Goal: Task Accomplishment & Management: Manage account settings

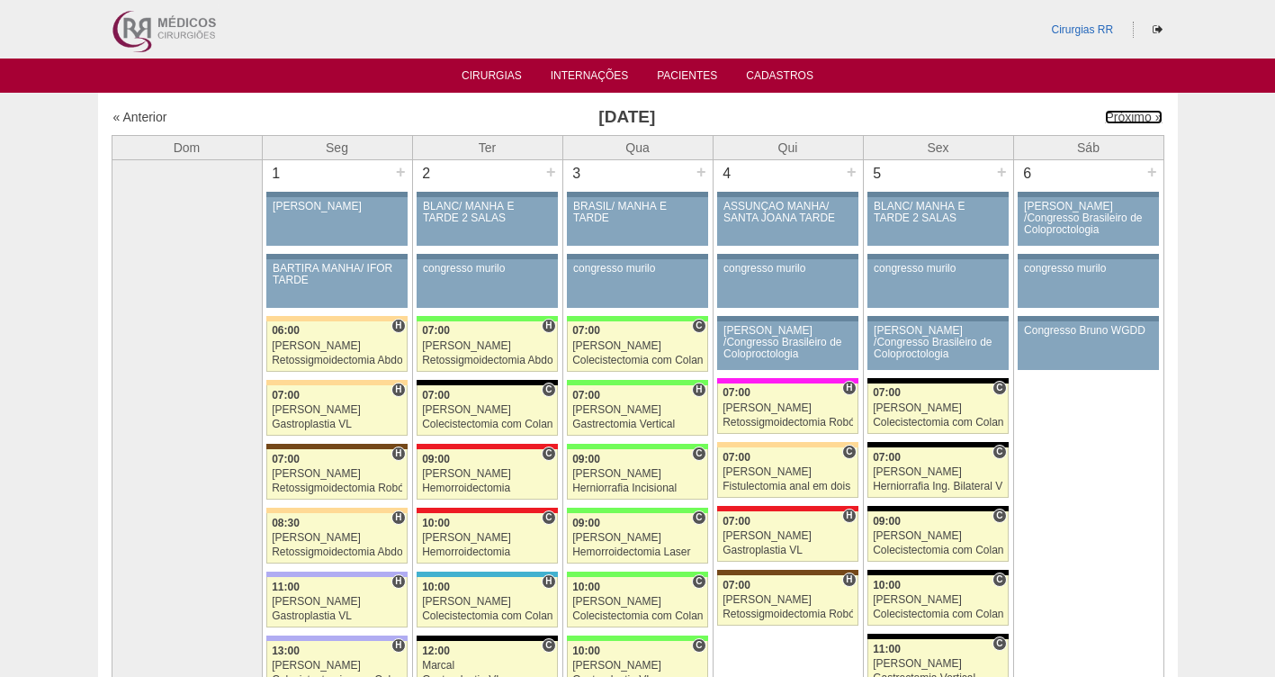
scroll to position [90, 0]
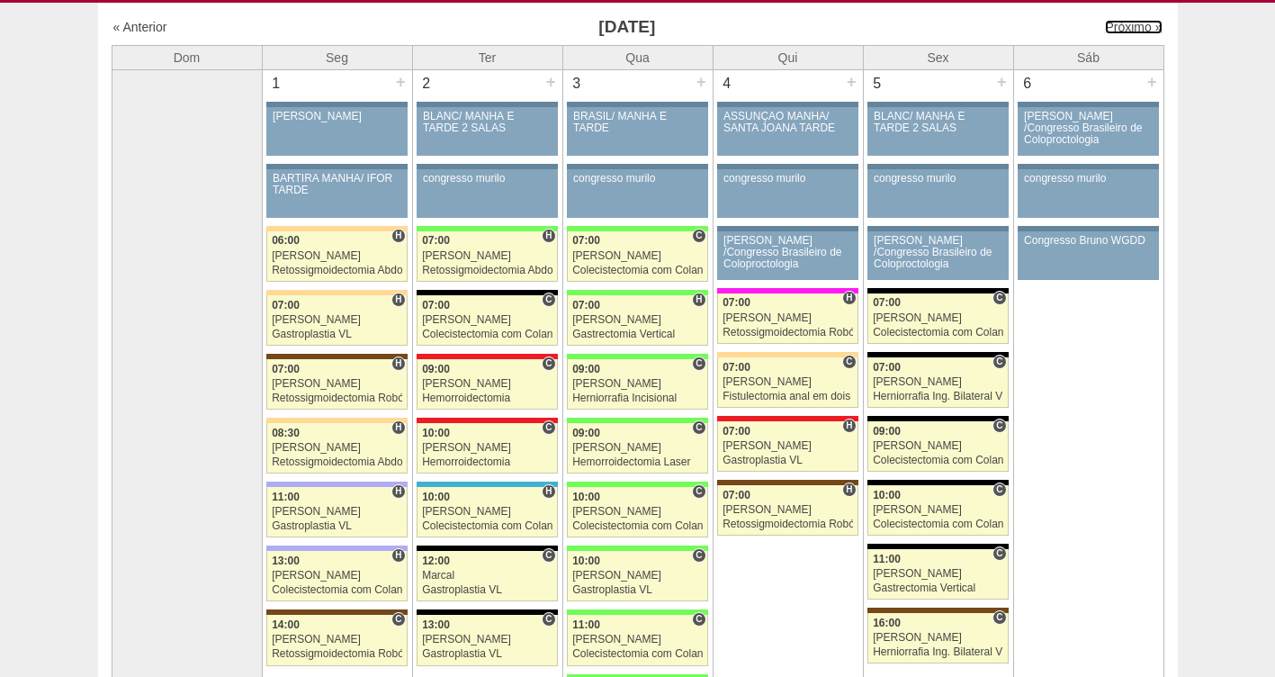
click at [1119, 22] on link "Próximo »" at bounding box center [1133, 27] width 57 height 14
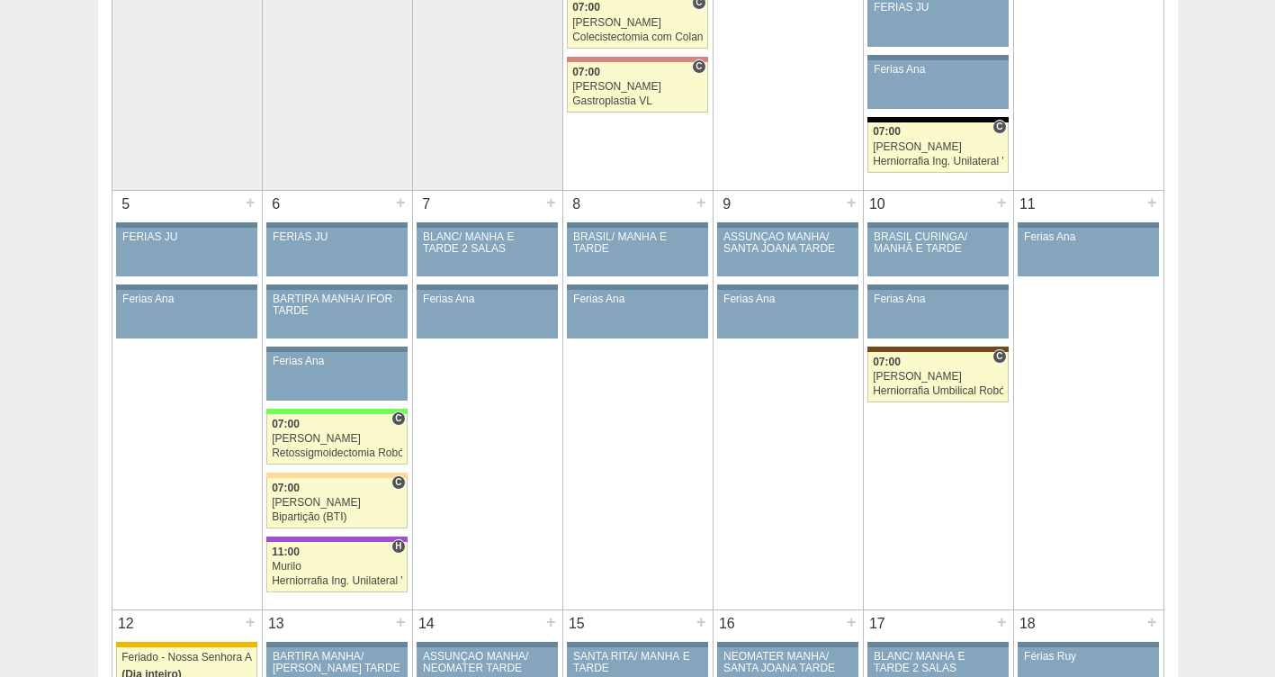
scroll to position [348, 0]
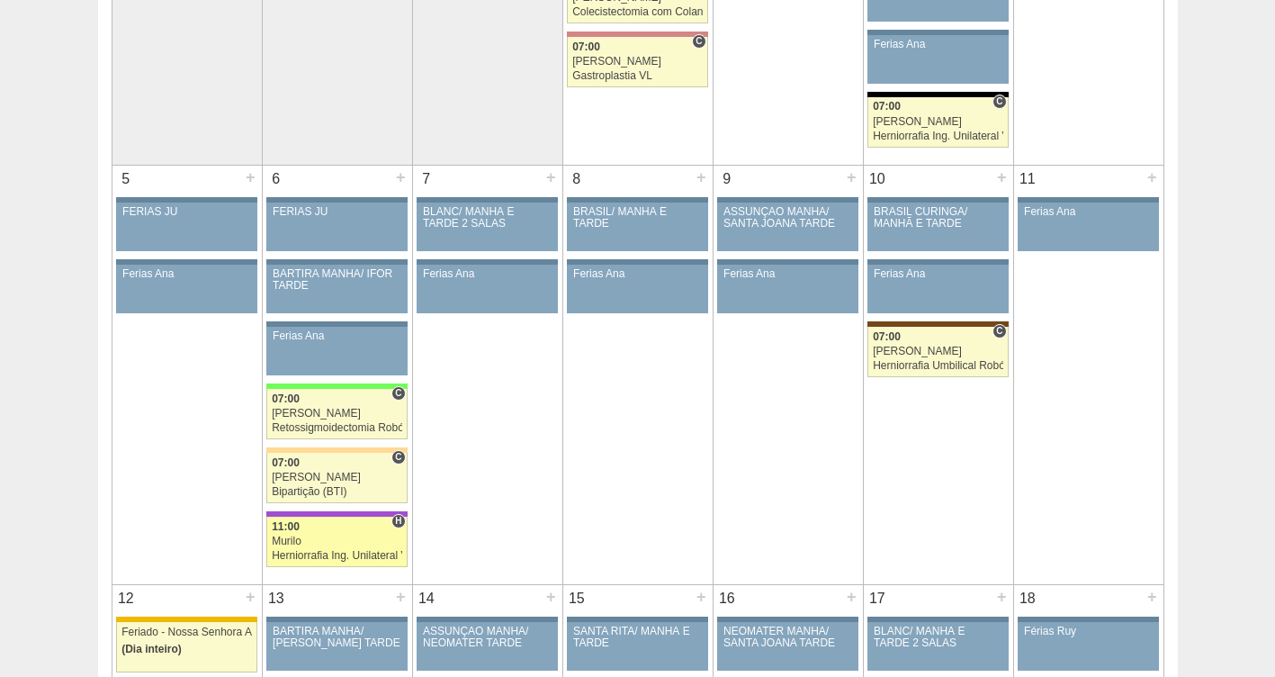
click at [280, 545] on div "Murilo" at bounding box center [337, 541] width 130 height 12
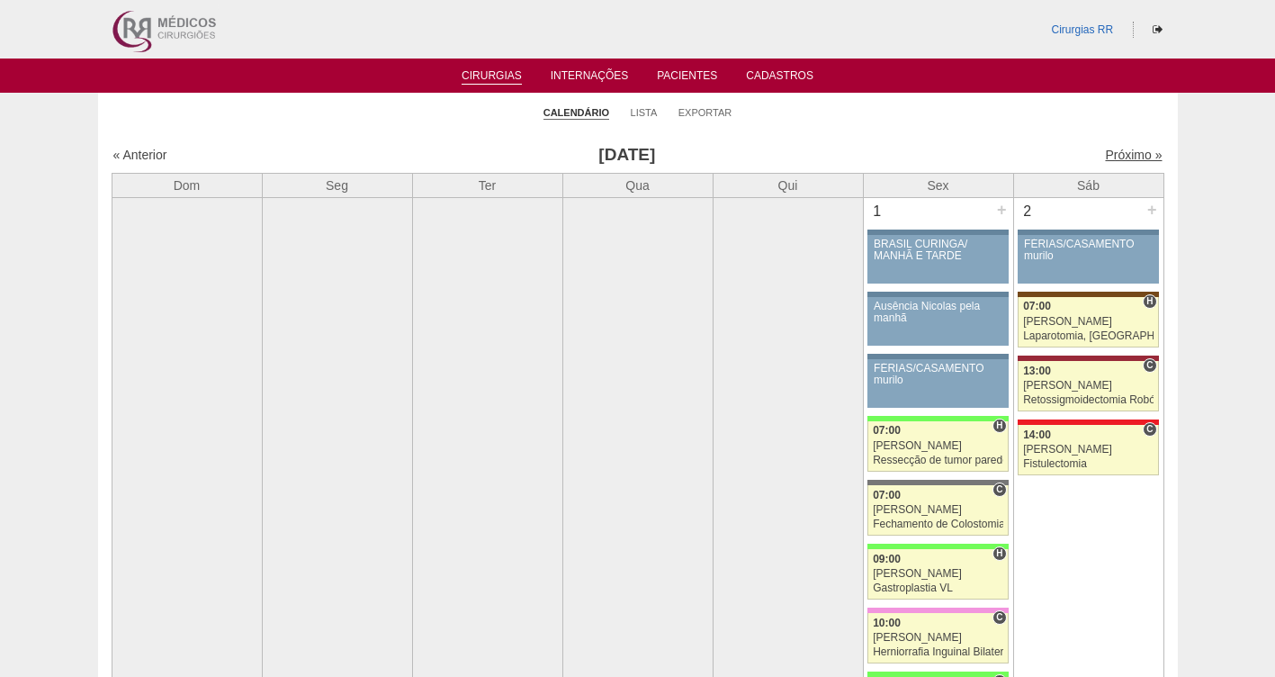
click at [1122, 160] on link "Próximo »" at bounding box center [1133, 155] width 57 height 14
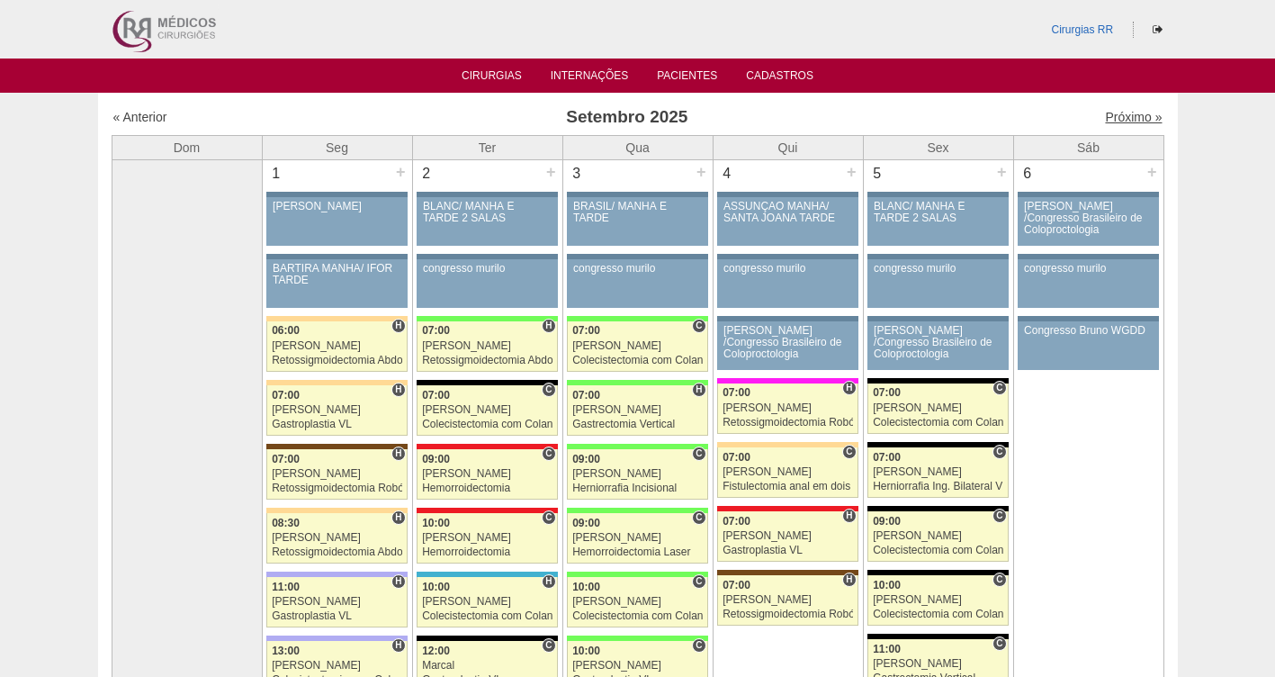
click at [1122, 114] on link "Próximo »" at bounding box center [1133, 117] width 57 height 14
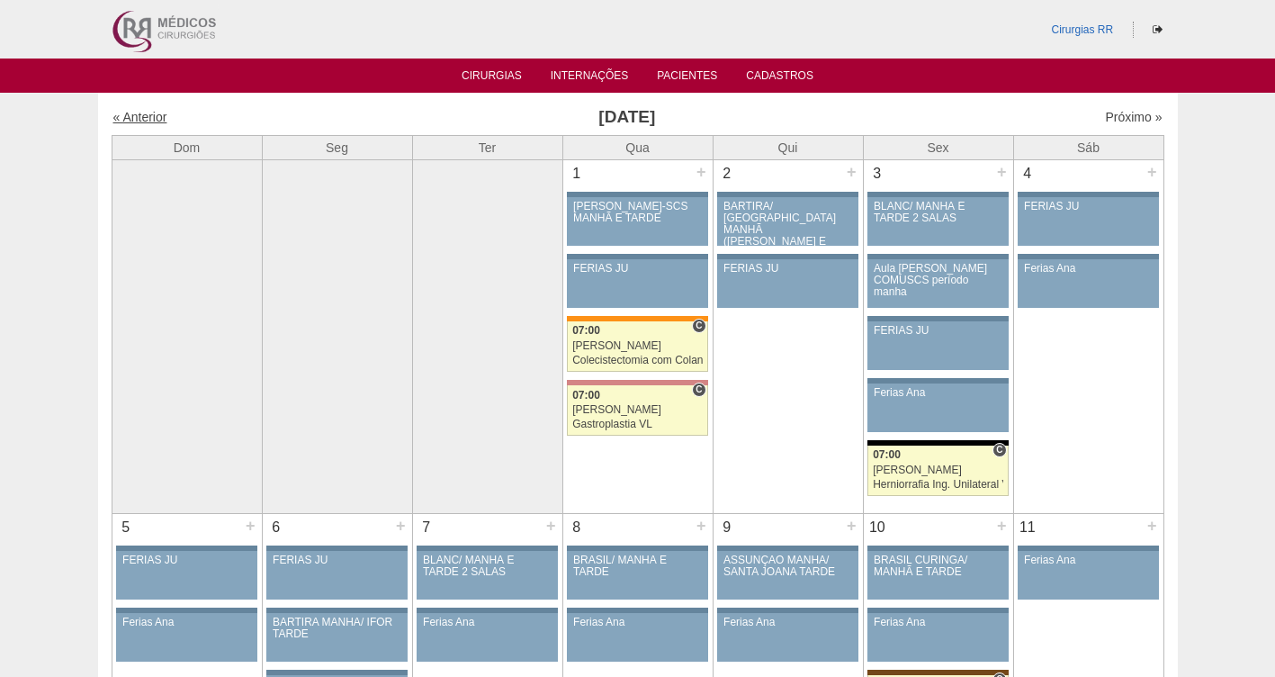
click at [121, 123] on link "« Anterior" at bounding box center [140, 117] width 54 height 14
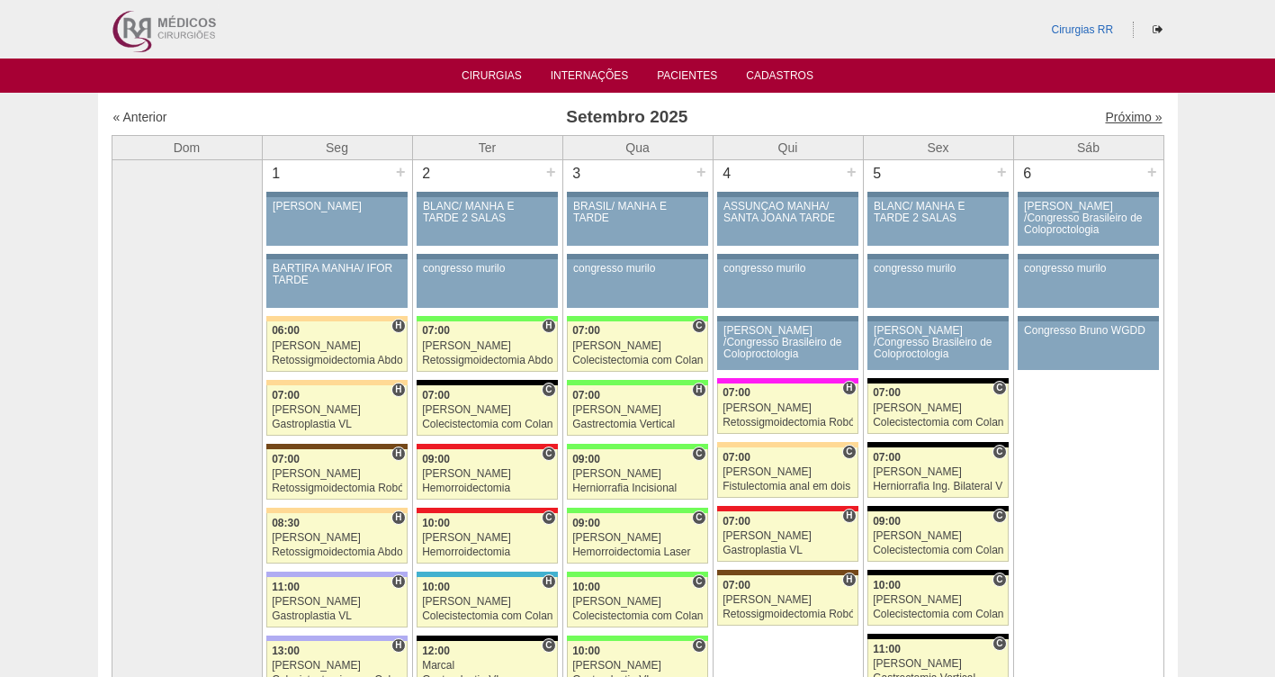
click at [1118, 123] on link "Próximo »" at bounding box center [1133, 117] width 57 height 14
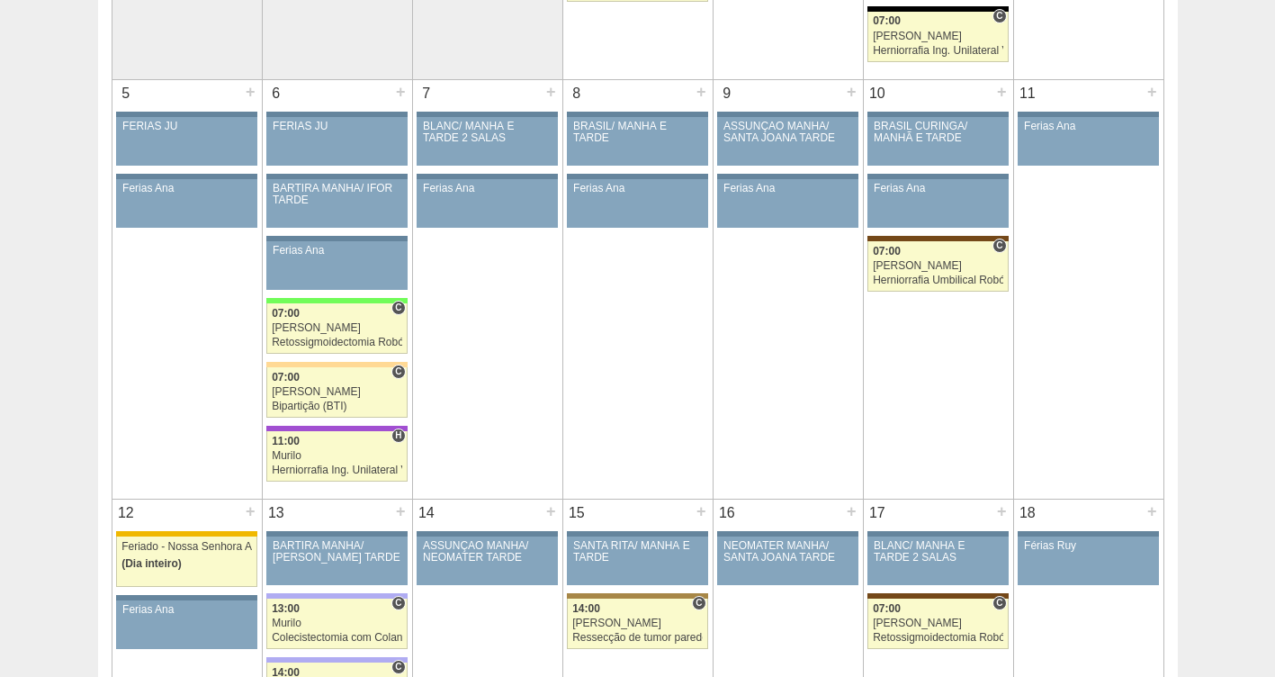
scroll to position [456, 0]
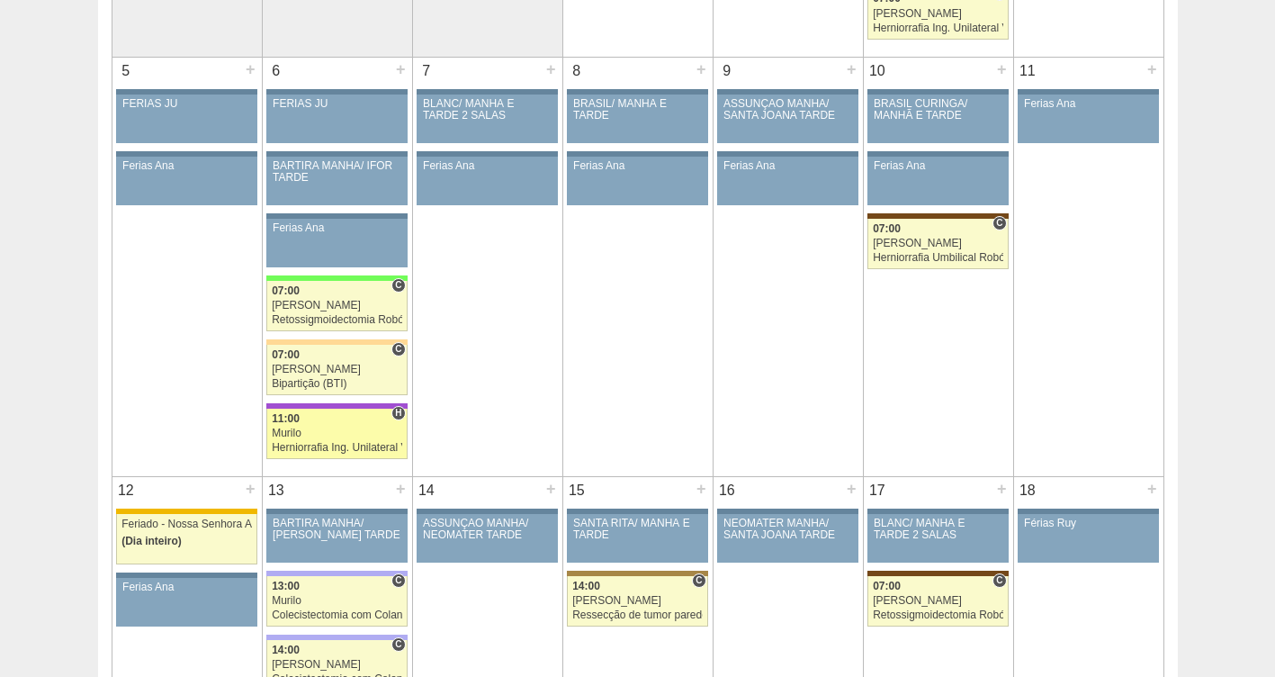
click at [314, 427] on div "Murilo" at bounding box center [337, 433] width 130 height 12
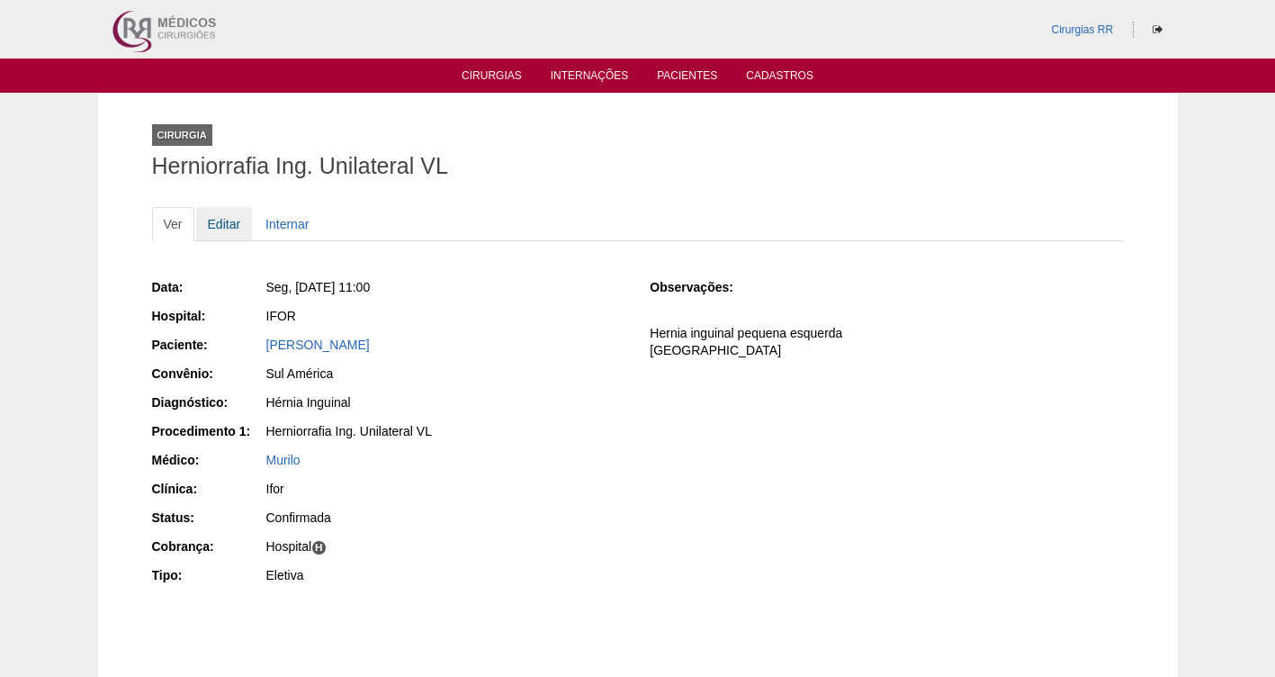
click at [218, 219] on link "Editar" at bounding box center [224, 224] width 57 height 34
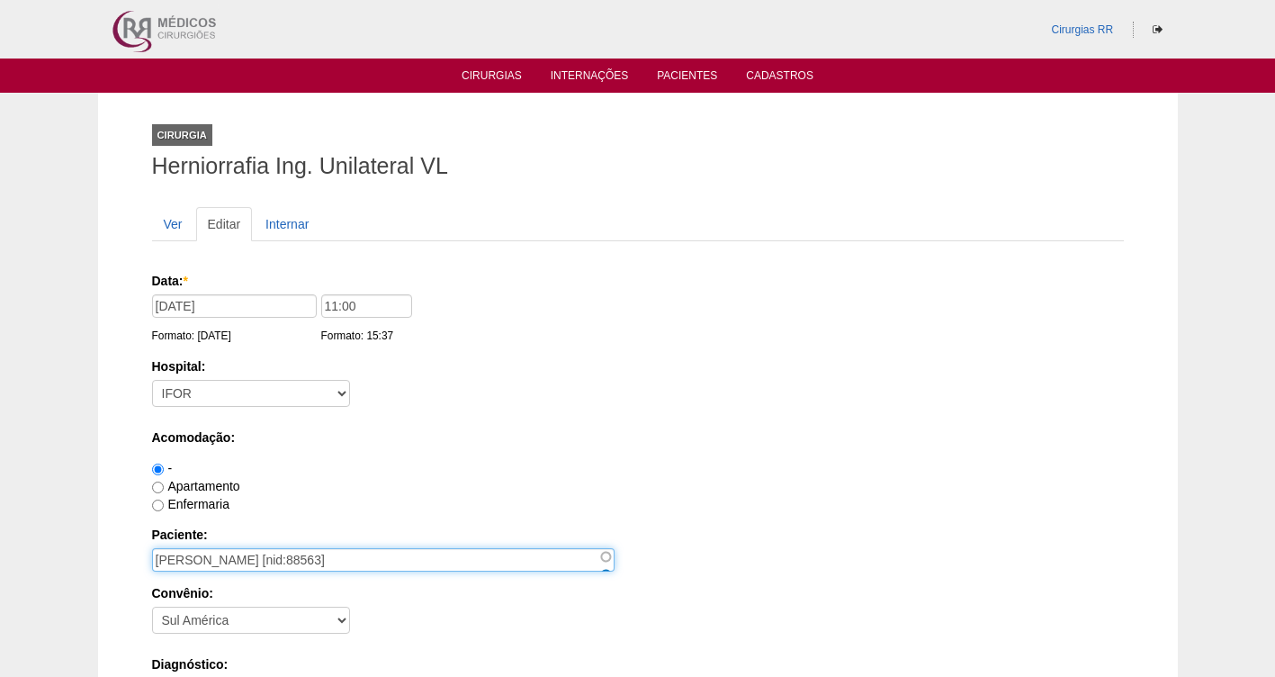
click at [274, 560] on input "[PERSON_NAME] [nid:88563]" at bounding box center [383, 559] width 463 height 23
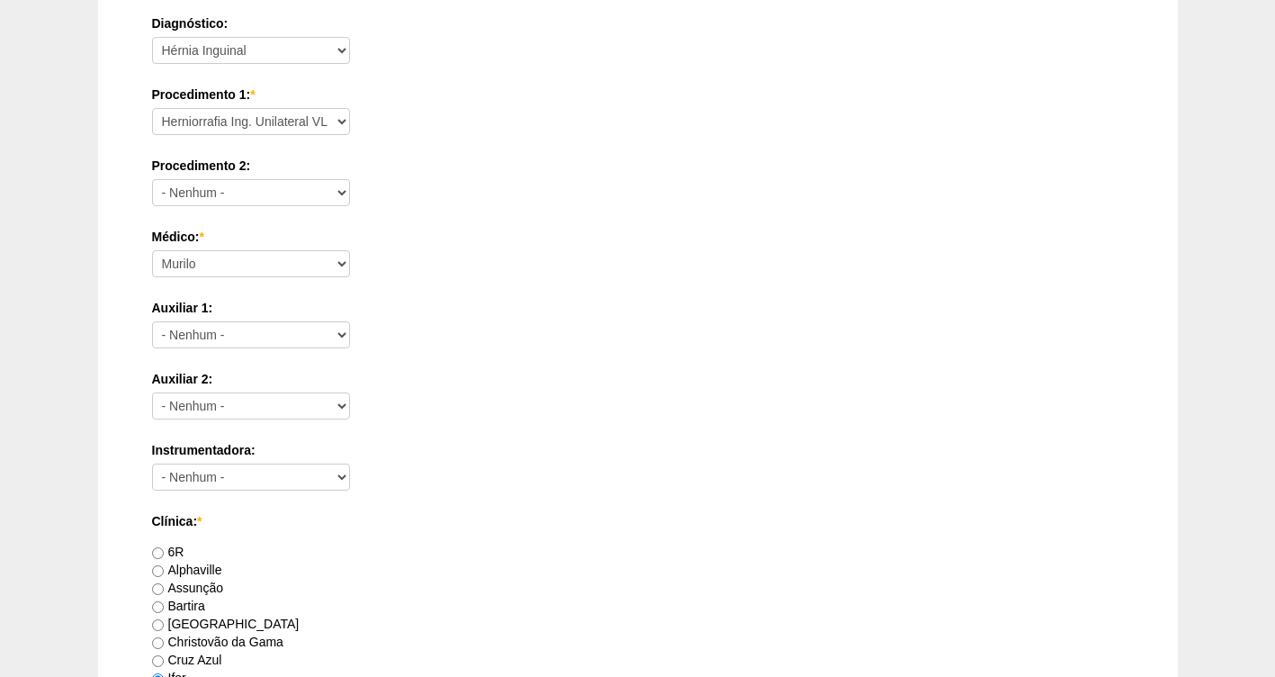
scroll to position [1642, 0]
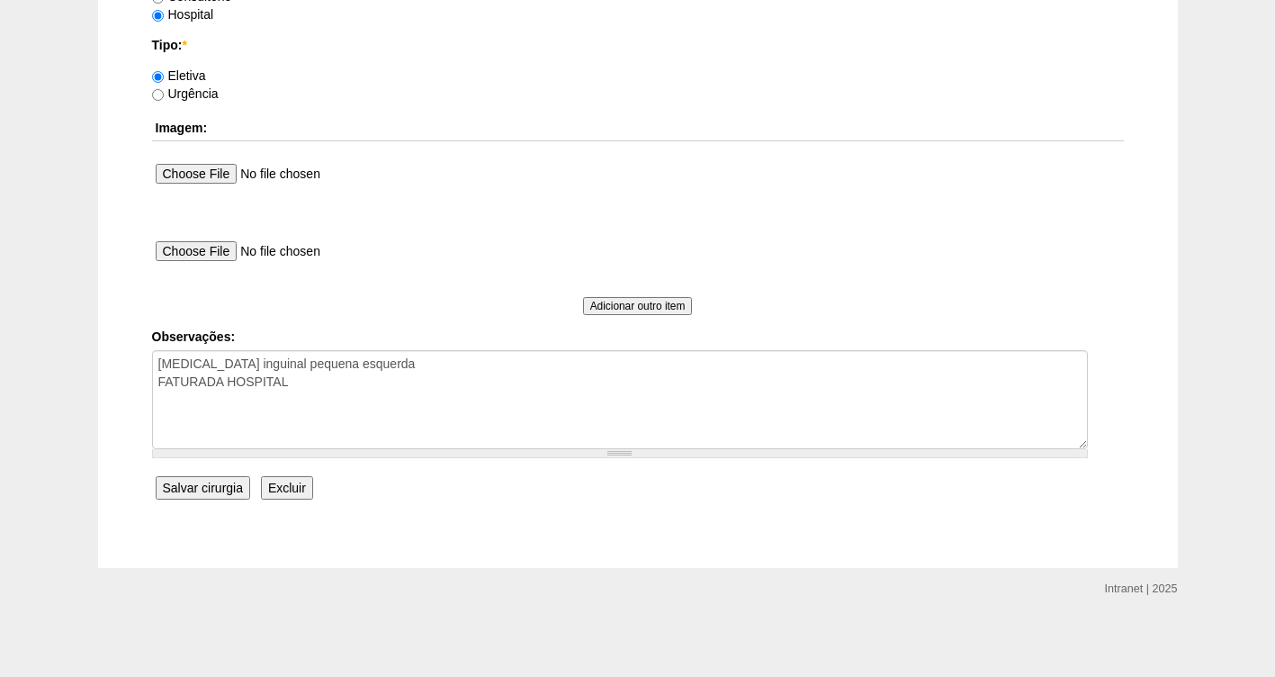
type input "Wesley De Negreiros Vieira [nid:88563]"
click at [217, 490] on input "Salvar cirurgia" at bounding box center [203, 487] width 94 height 23
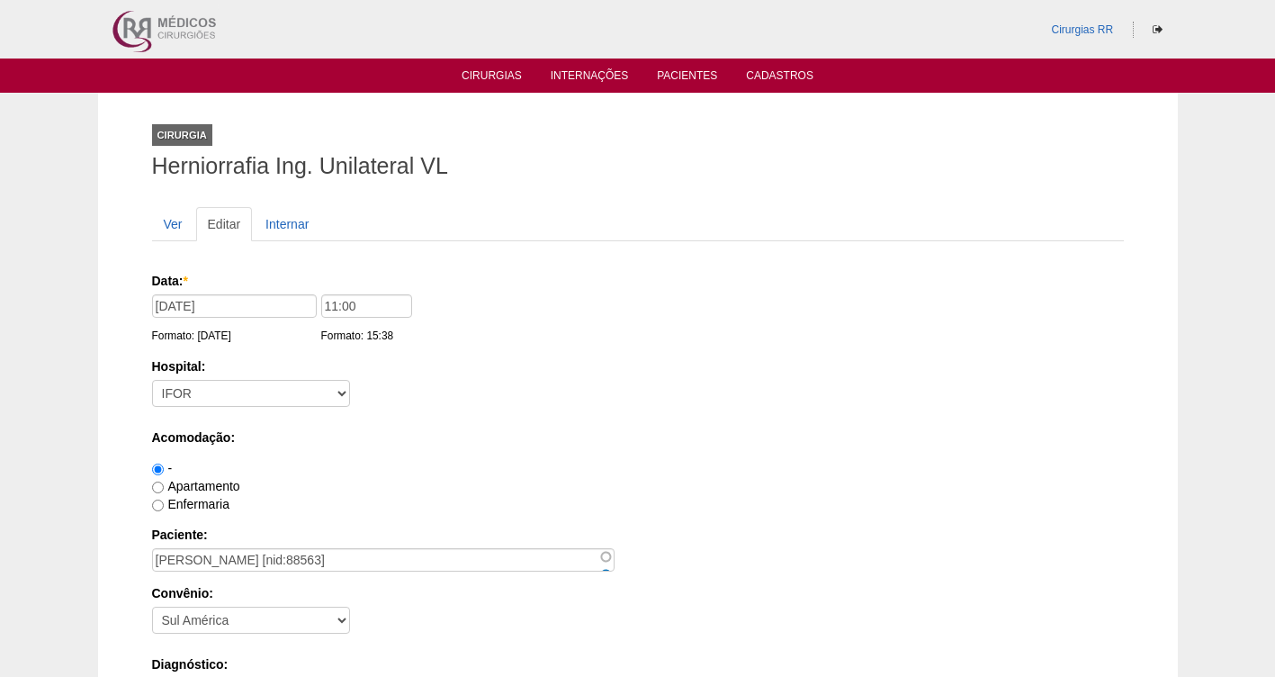
scroll to position [1642, 0]
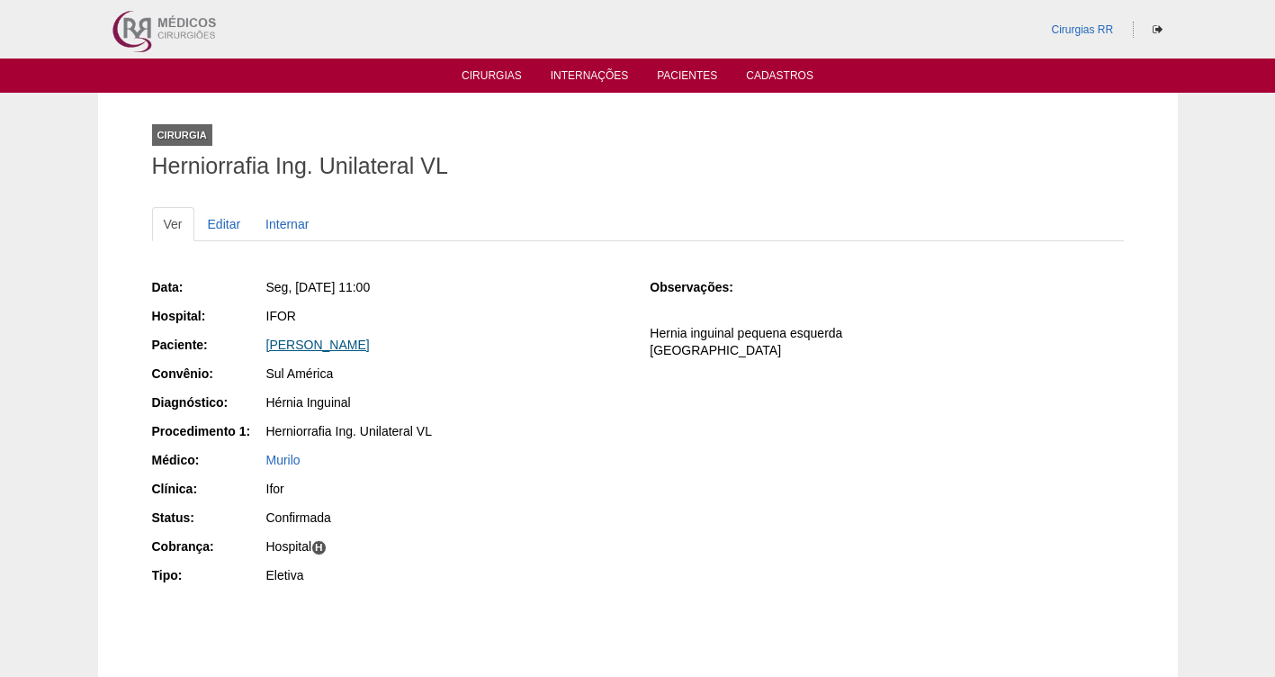
click at [328, 346] on link "[PERSON_NAME]" at bounding box center [317, 344] width 103 height 14
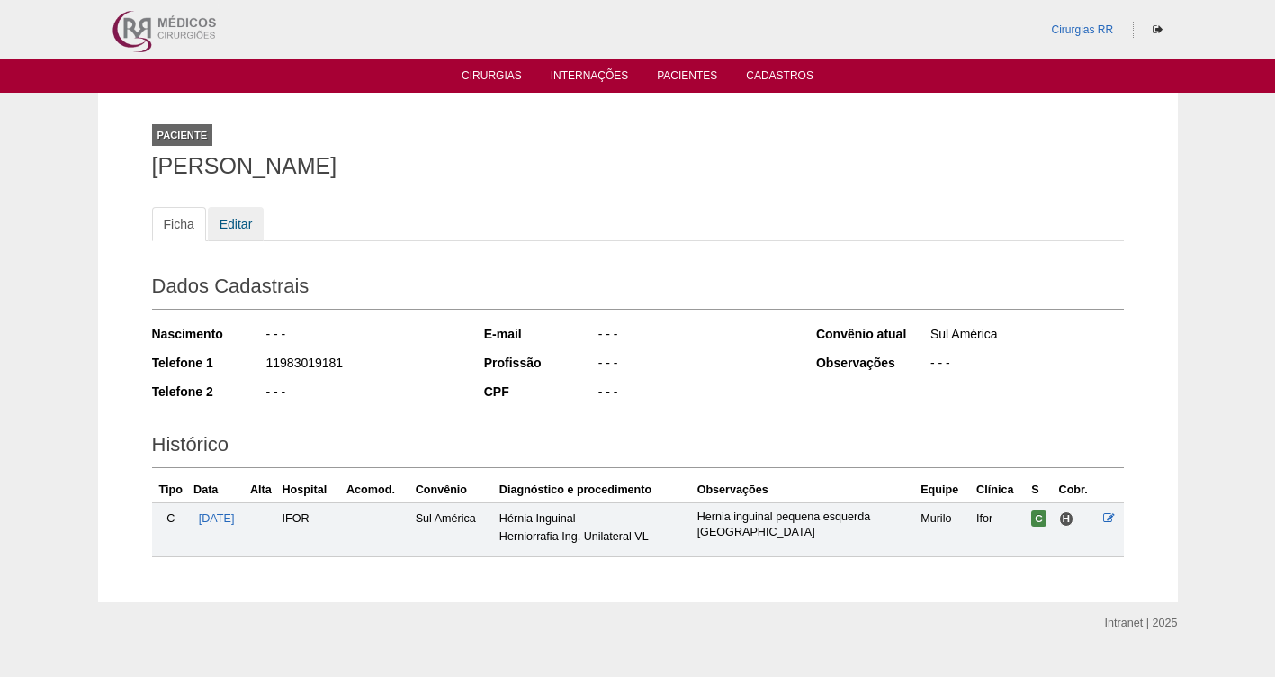
click at [238, 224] on link "Editar" at bounding box center [236, 224] width 57 height 34
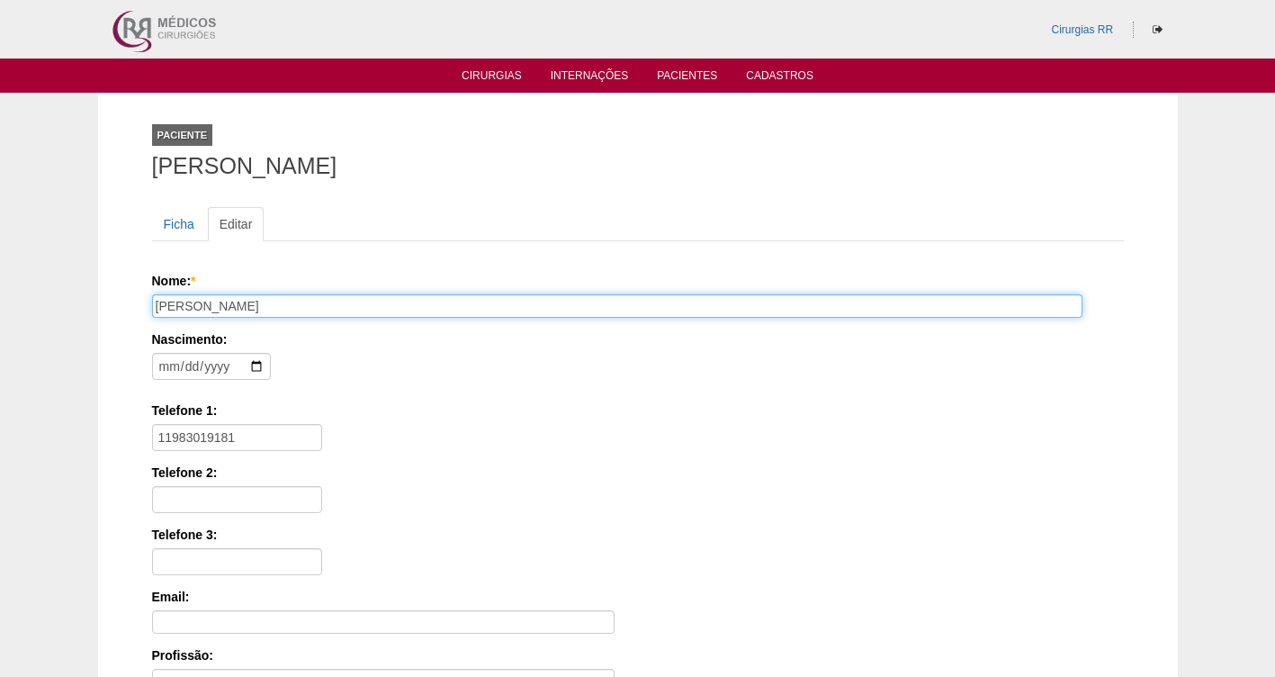
click at [273, 306] on input "[PERSON_NAME]" at bounding box center [617, 305] width 930 height 23
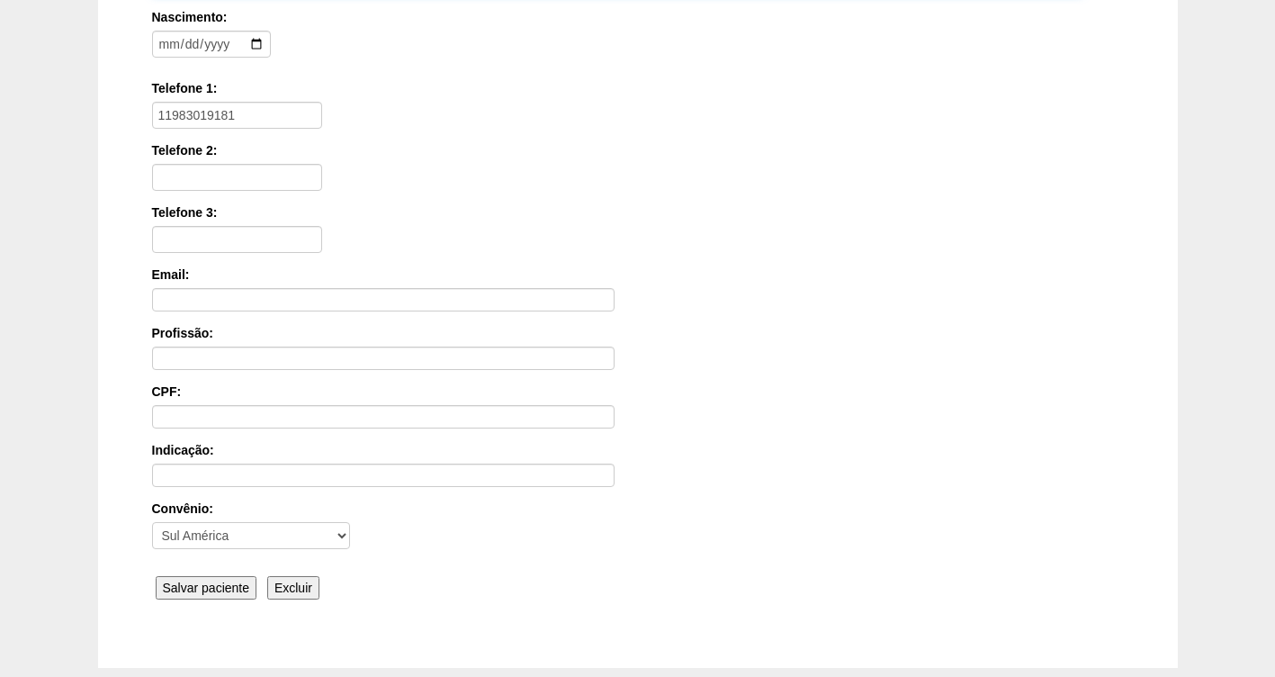
scroll to position [422, 0]
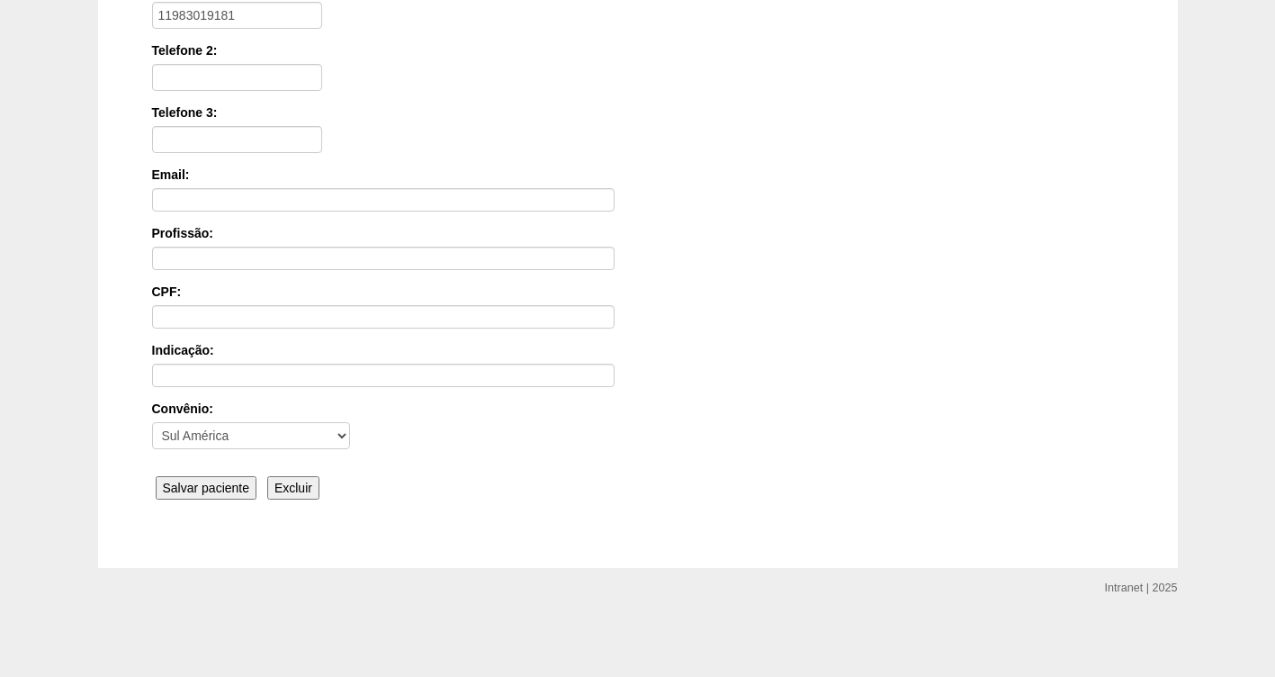
type input "[PERSON_NAME]"
click at [210, 481] on input "Salvar paciente" at bounding box center [207, 487] width 102 height 23
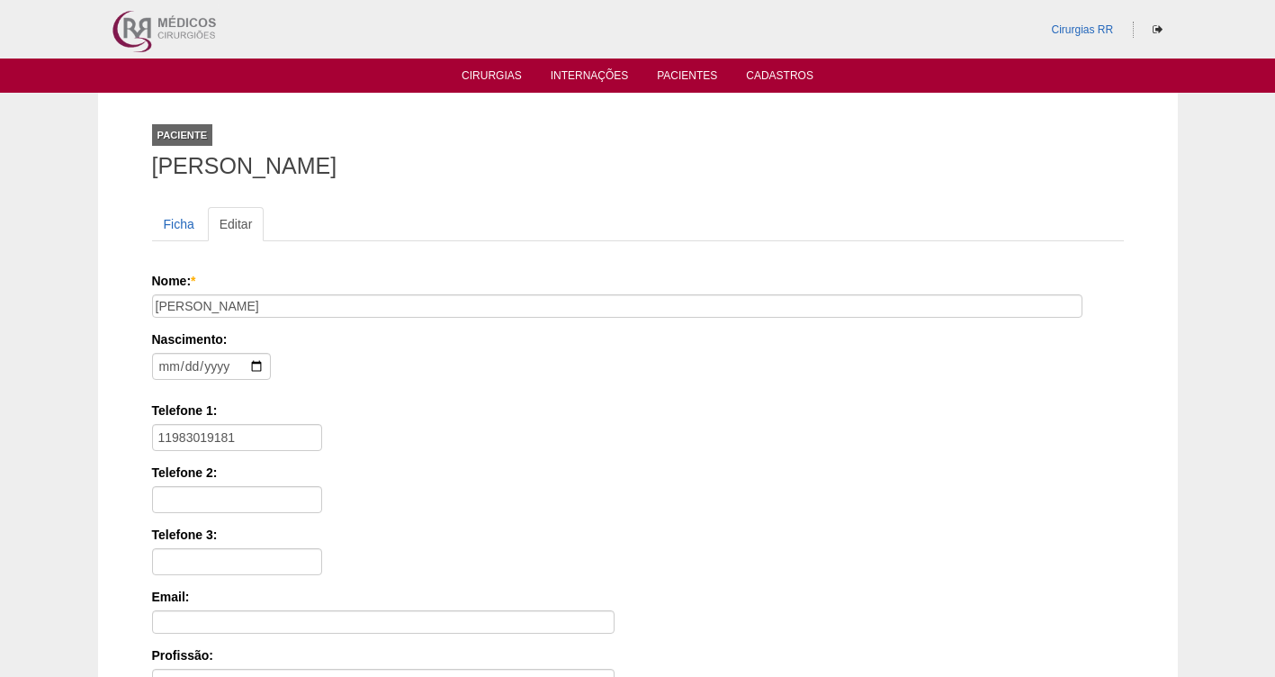
scroll to position [422, 0]
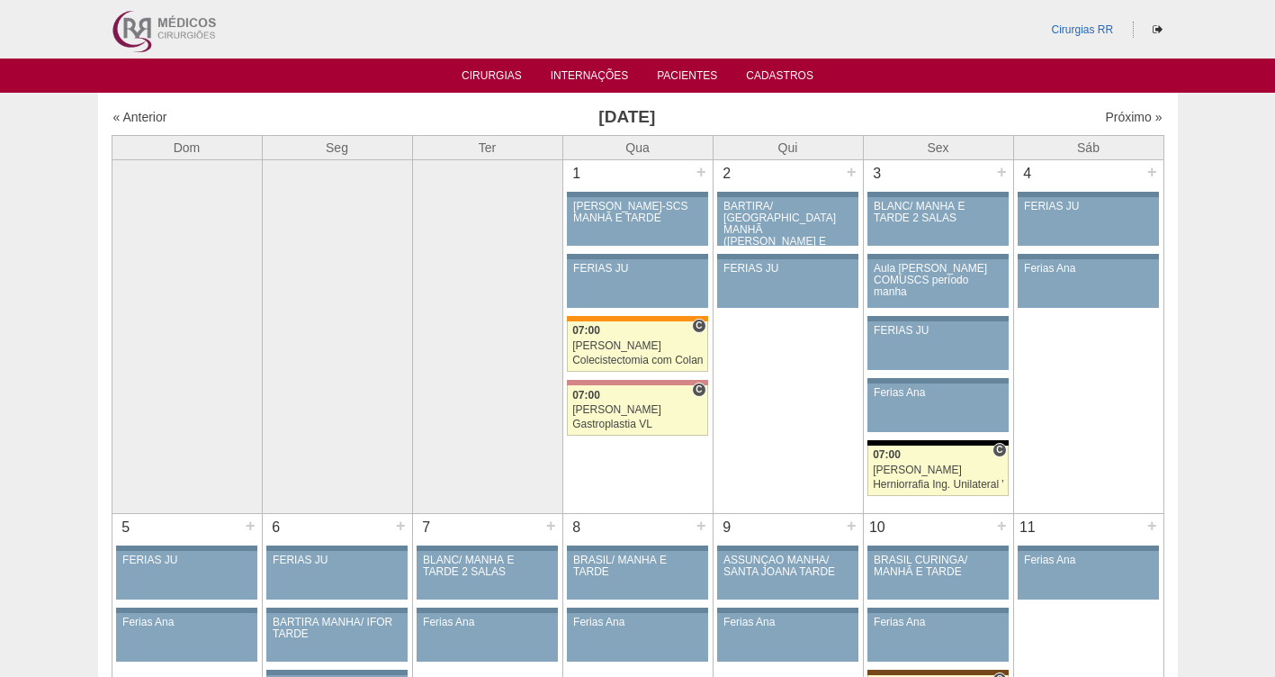
scroll to position [456, 0]
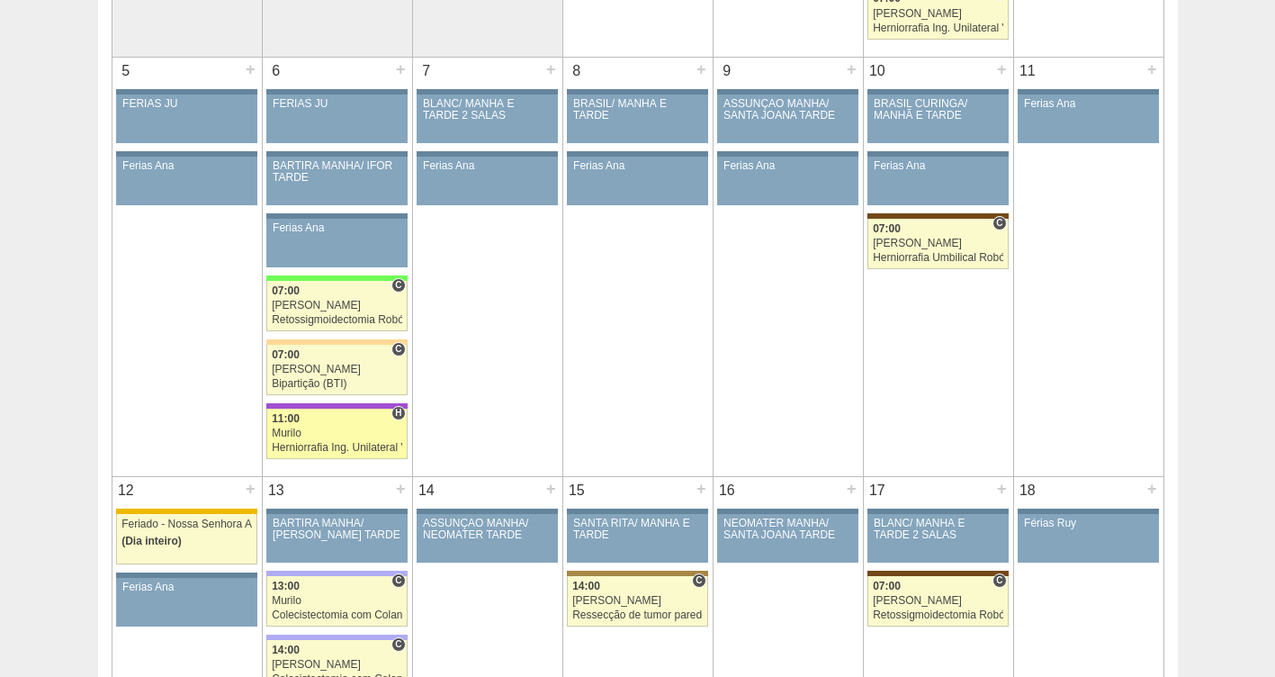
click at [329, 416] on div "11:00" at bounding box center [337, 419] width 130 height 12
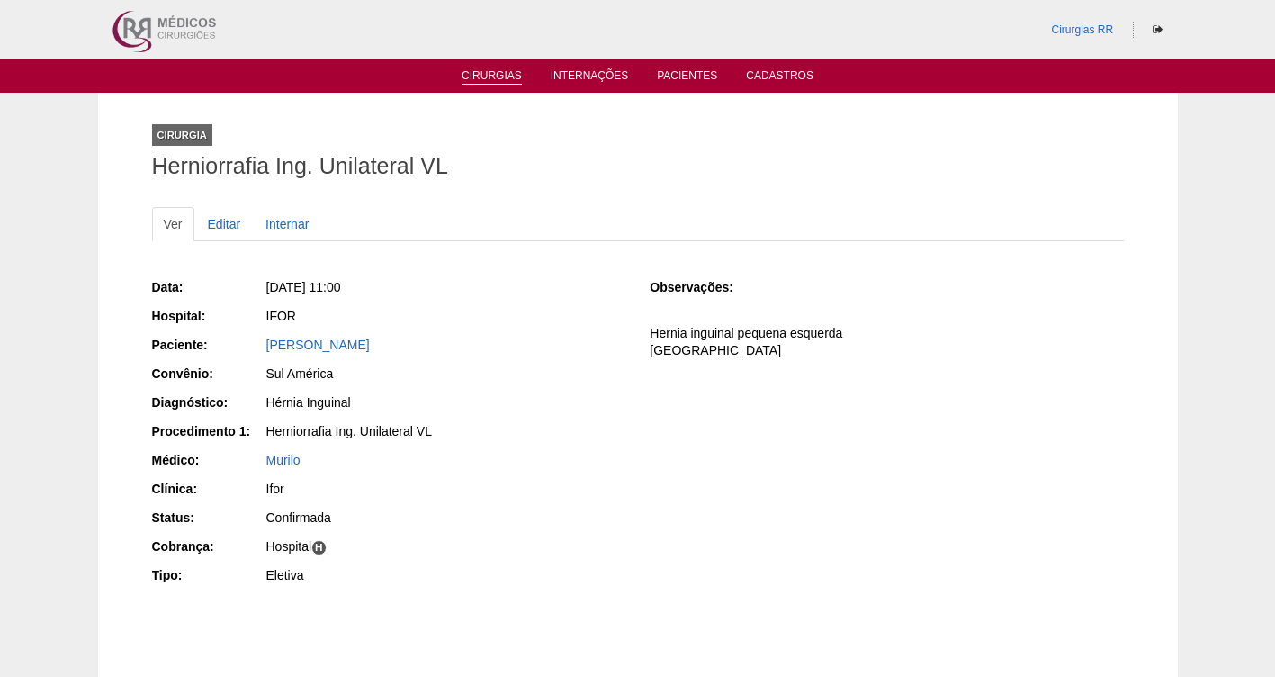
click at [491, 82] on link "Cirurgias" at bounding box center [492, 76] width 60 height 15
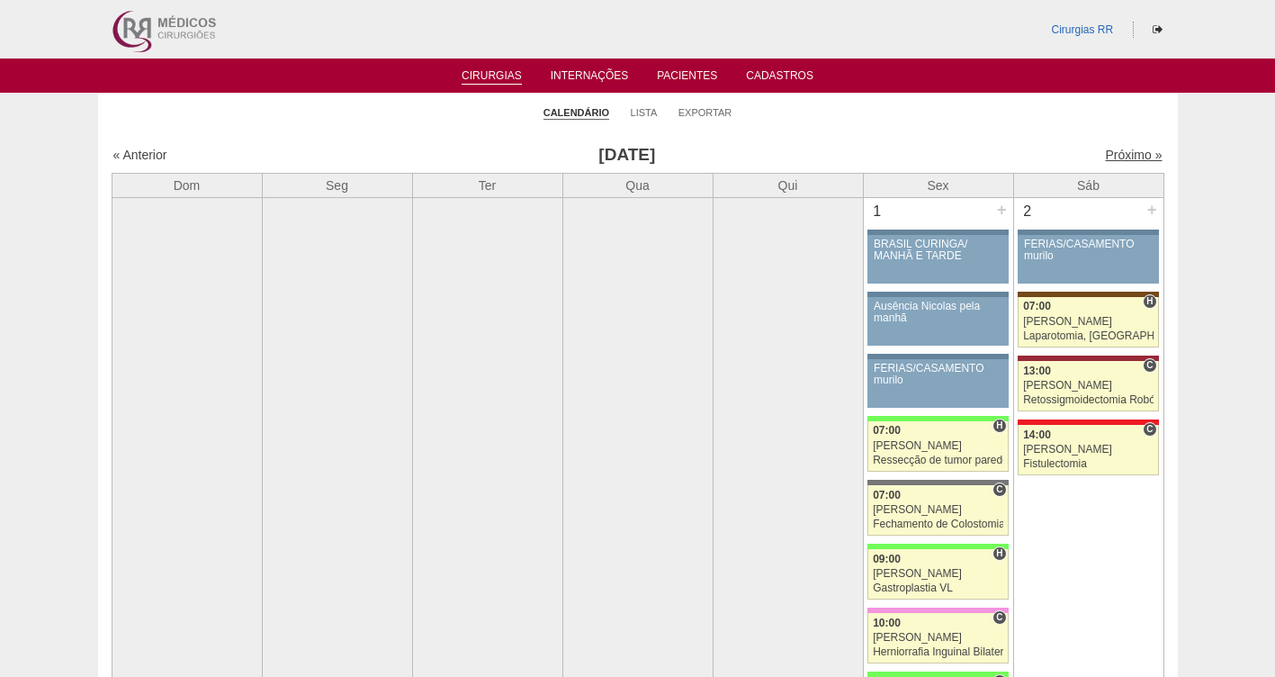
click at [1122, 155] on link "Próximo »" at bounding box center [1133, 155] width 57 height 14
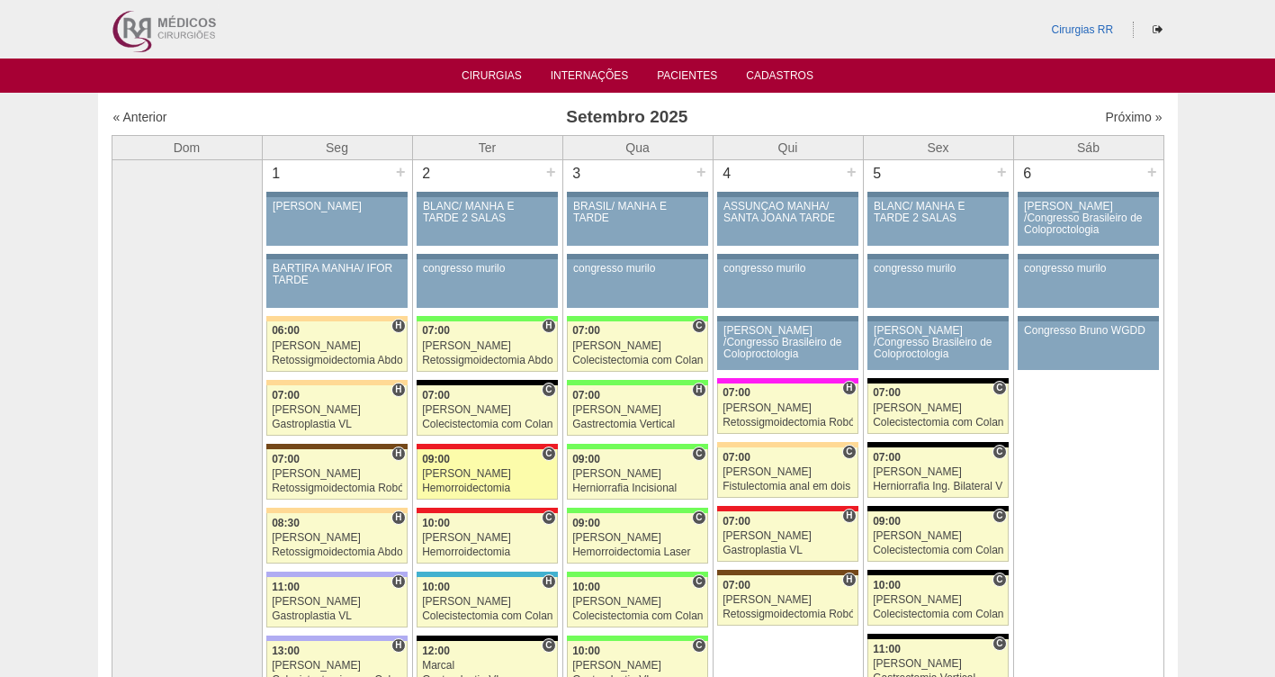
click at [457, 465] on link "88291 Cirurgias RR C 09:00 Roberto Cury Hemorroidectomia Hospital Assunção RR M…" at bounding box center [487, 474] width 140 height 50
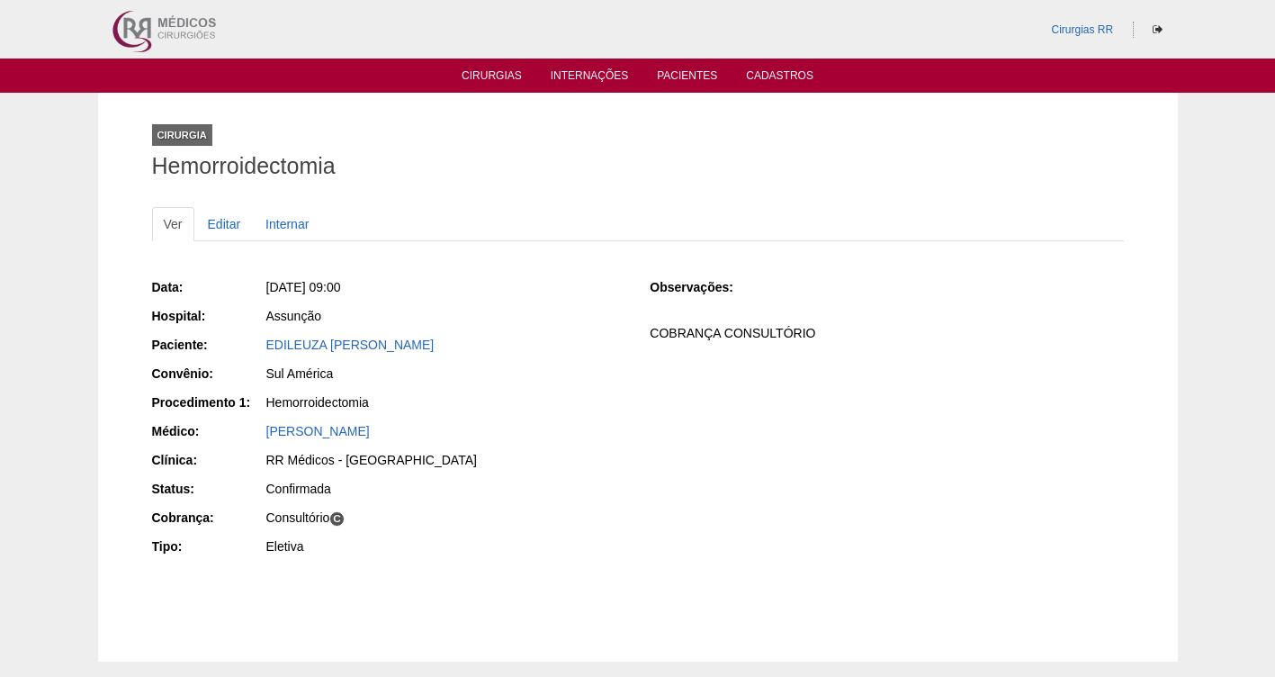
drag, startPoint x: 498, startPoint y: 349, endPoint x: 256, endPoint y: 343, distance: 241.2
click at [256, 343] on div "Paciente: [PERSON_NAME]" at bounding box center [388, 347] width 473 height 22
copy div "Paciente: [PERSON_NAME]"
